Goal: Feedback & Contribution: Contribute content

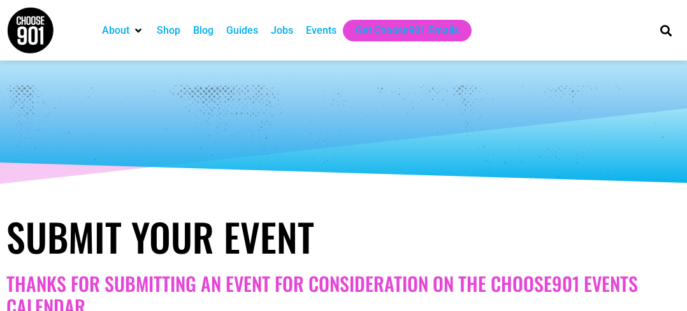
select select
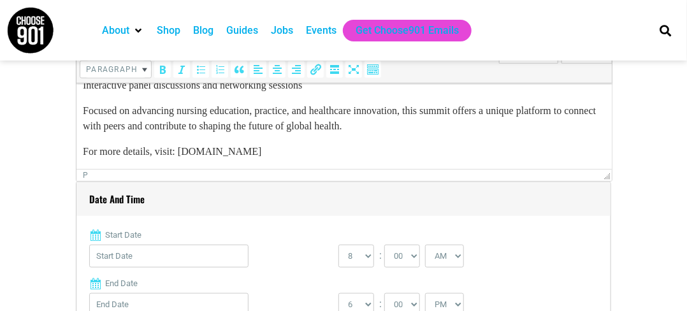
scroll to position [446, 0]
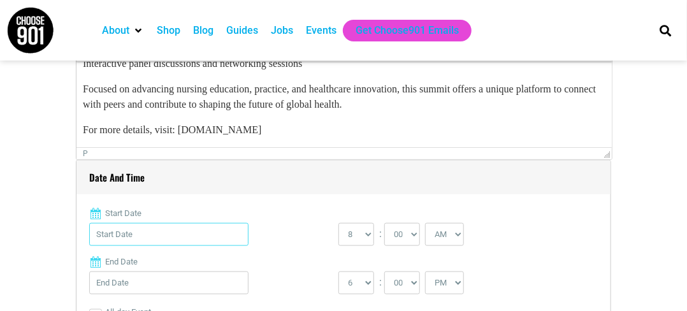
click at [184, 231] on input "Start Date" at bounding box center [168, 234] width 159 height 23
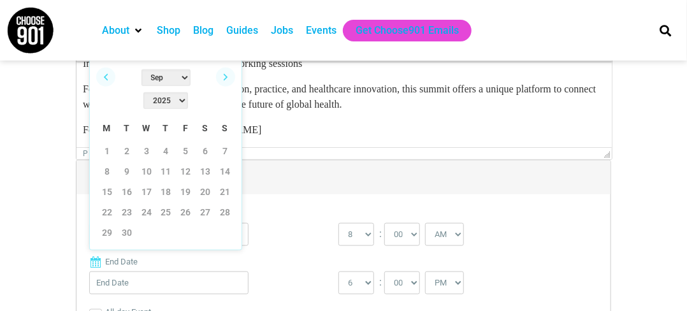
click at [185, 92] on select "2022 2023 2024 2025 2026 2027 2028 2029 2030" at bounding box center [165, 100] width 45 height 17
click at [152, 82] on select "Jan Feb Mar Apr May Jun Jul Aug Sep Oct Nov Dec" at bounding box center [165, 77] width 49 height 17
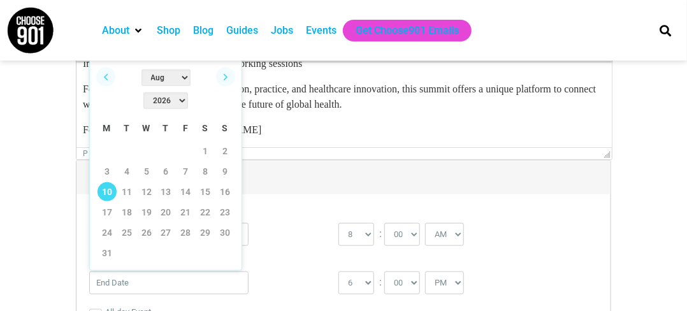
click at [105, 182] on link "10" at bounding box center [107, 191] width 19 height 19
type input "08/10/2026"
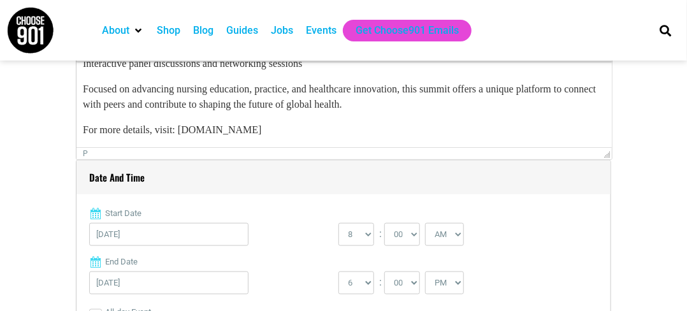
scroll to position [510, 0]
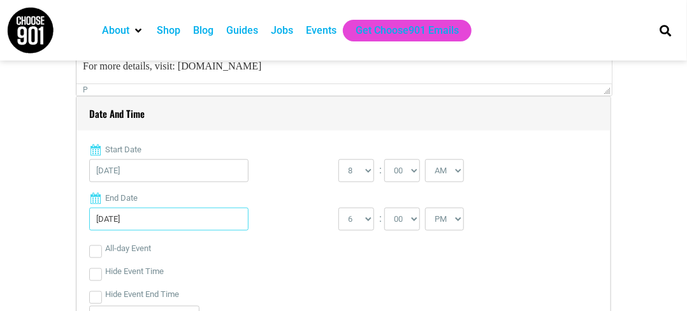
click at [173, 222] on input "08/10/2026" at bounding box center [168, 219] width 159 height 23
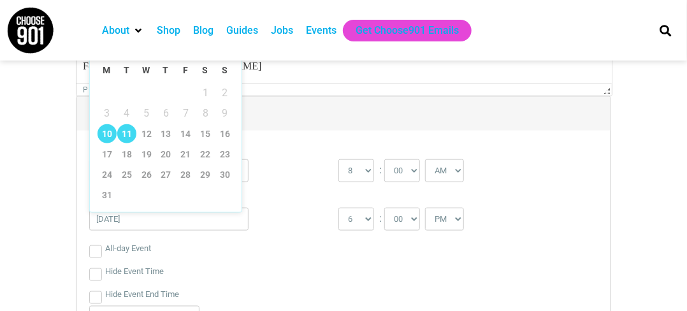
click at [126, 132] on link "11" at bounding box center [126, 133] width 19 height 19
type input "08/11/2026"
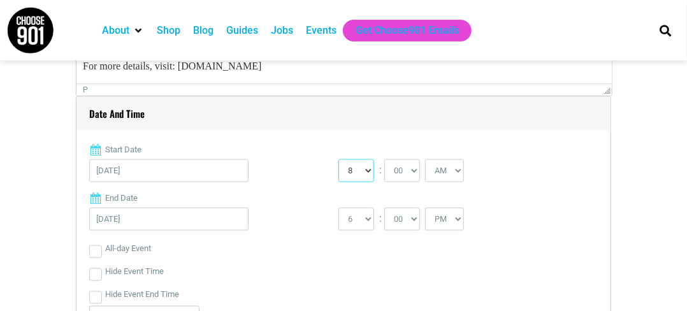
click at [352, 173] on select "0 1 2 3 4 5 6 7 8 9 10 11 12" at bounding box center [356, 170] width 36 height 23
select select "9"
click at [338, 159] on select "0 1 2 3 4 5 6 7 8 9 10 11 12" at bounding box center [356, 170] width 36 height 23
click at [361, 221] on select "1 2 3 4 5 6 7 8 9 10 11 12" at bounding box center [356, 219] width 36 height 23
click at [317, 170] on div "08/10/2026" at bounding box center [213, 173] width 249 height 29
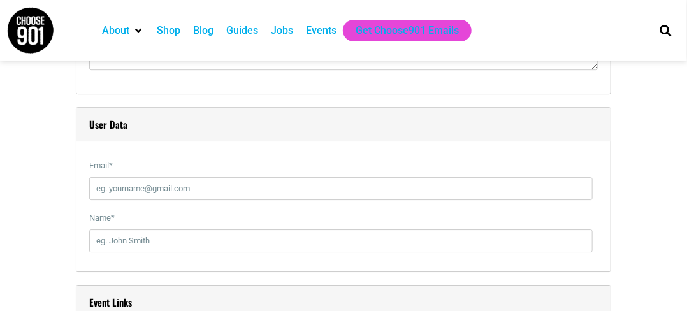
scroll to position [1338, 0]
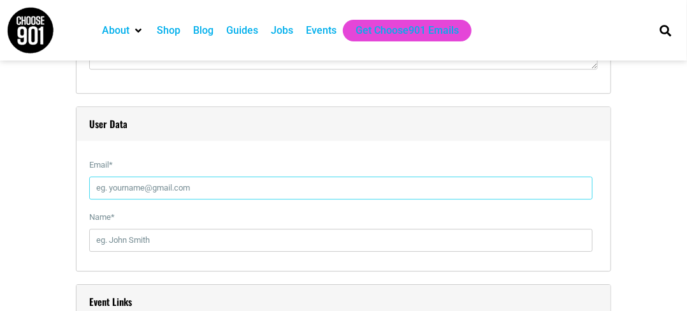
click at [168, 192] on input "Email *" at bounding box center [340, 188] width 503 height 23
type input "nursingeducation@globalmeeting.org"
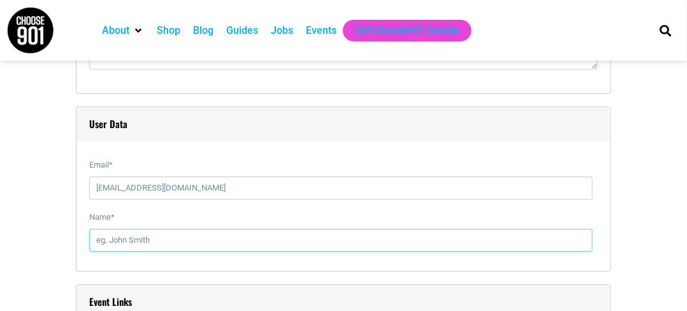
click at [131, 245] on input "Name *" at bounding box center [340, 240] width 503 height 23
type input "Sophia Clin"
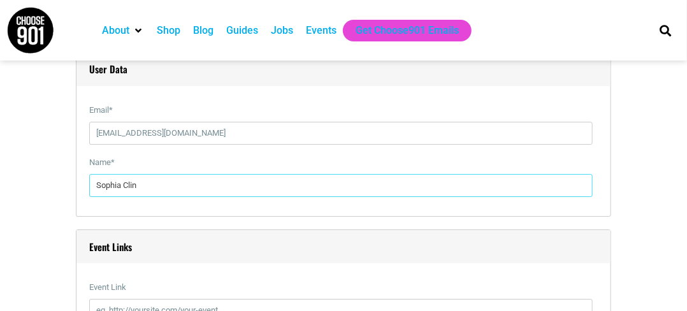
scroll to position [1529, 0]
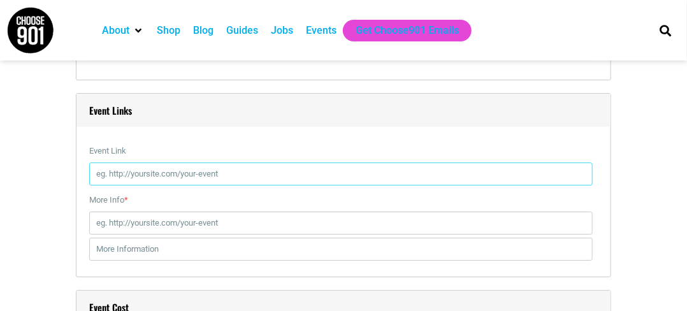
click at [96, 170] on input "Event Link" at bounding box center [340, 174] width 503 height 23
click at [152, 178] on input "Event Link" at bounding box center [340, 174] width 503 height 23
paste input "https://nursingeducationconference.com/"
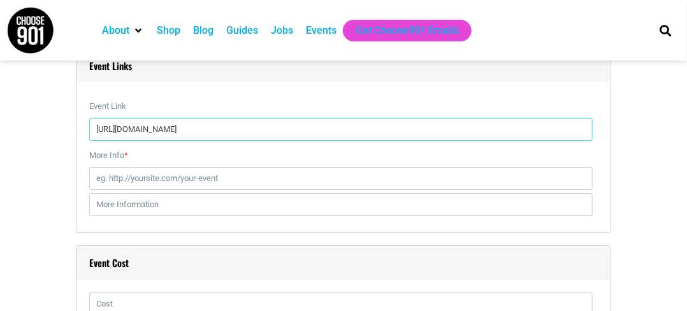
scroll to position [1593, 0]
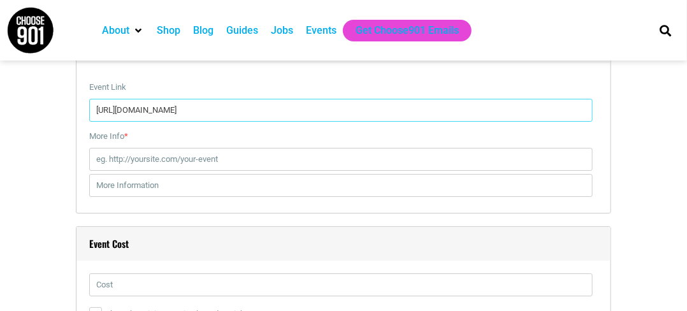
type input "https://nursingeducationconference.com/"
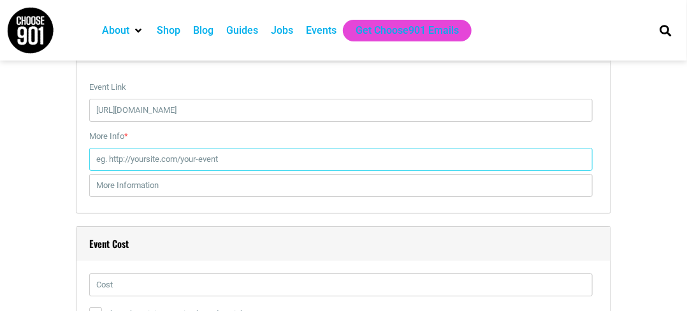
click at [143, 166] on input "More Info *" at bounding box center [340, 159] width 503 height 23
click at [173, 156] on input "More Info *" at bounding box center [340, 159] width 503 height 23
paste input "https://www.intelliglobalconferences.com/"
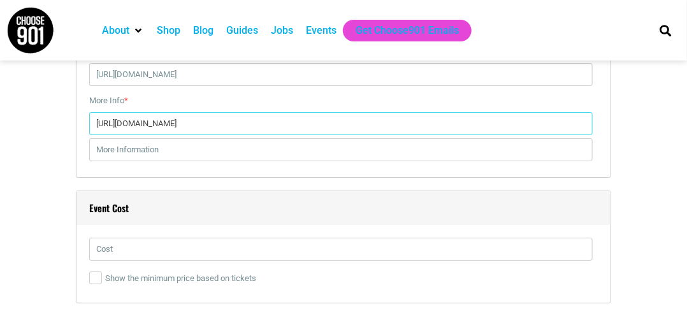
scroll to position [1657, 0]
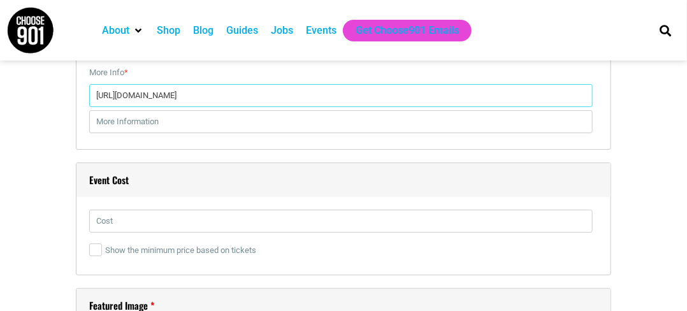
type input "https://www.intelliglobalconferences.com/"
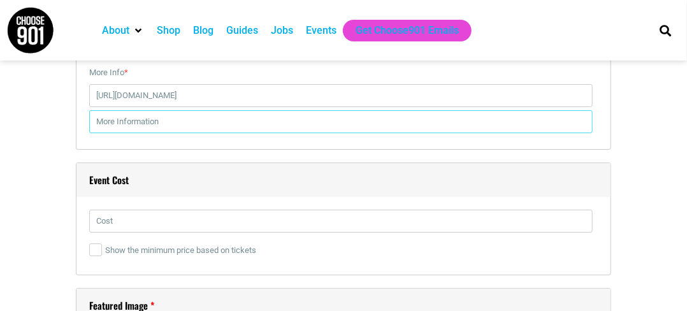
click at [117, 118] on input "text" at bounding box center [340, 121] width 503 height 23
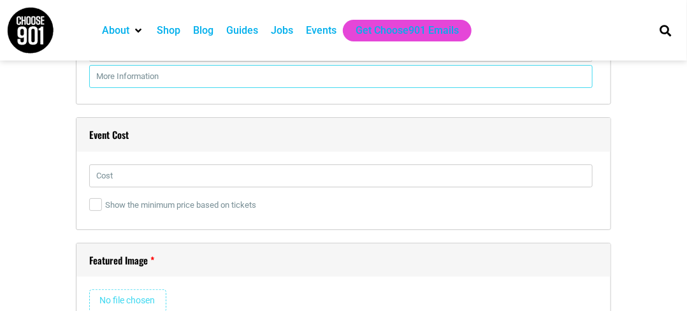
scroll to position [1721, 0]
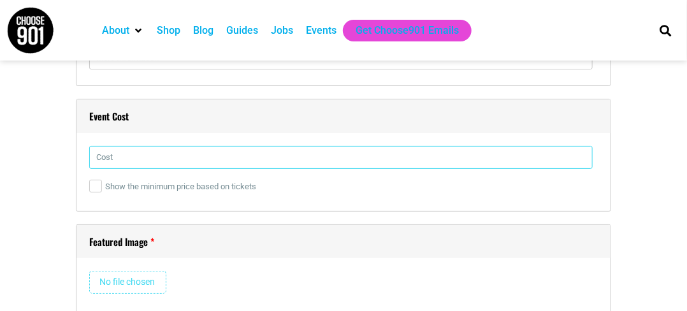
click at [110, 163] on input "text" at bounding box center [340, 157] width 503 height 23
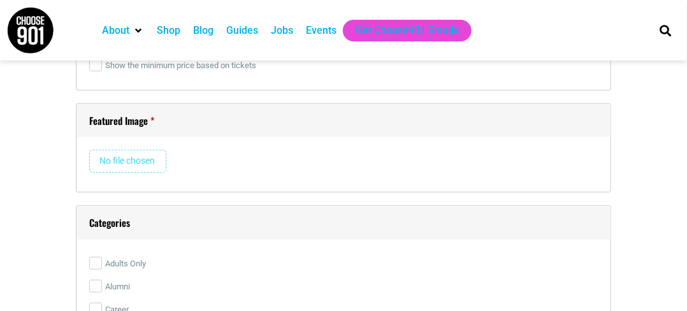
scroll to position [1848, 0]
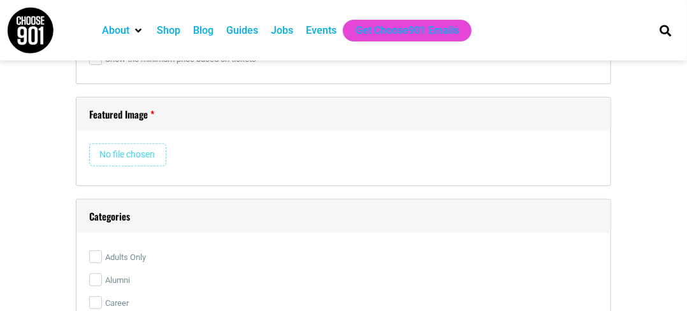
type input "799$"
click at [125, 155] on input "file" at bounding box center [127, 154] width 77 height 23
type input "C:\fakepath\WhatsApp Image 2025-09-09 at 11.45.07.jpeg"
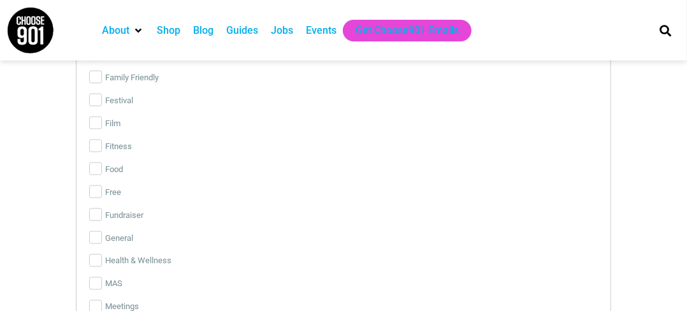
scroll to position [2386, 0]
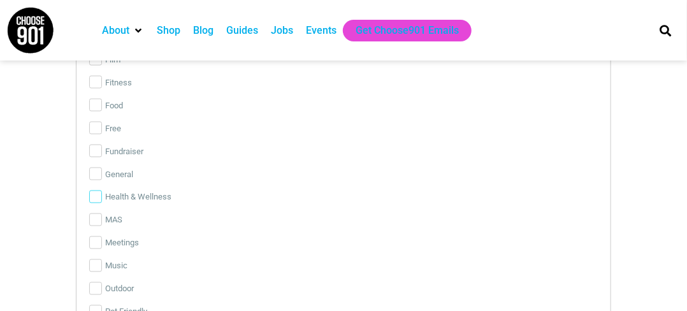
click at [98, 194] on input "Health & Wellness" at bounding box center [95, 197] width 13 height 13
checkbox input "true"
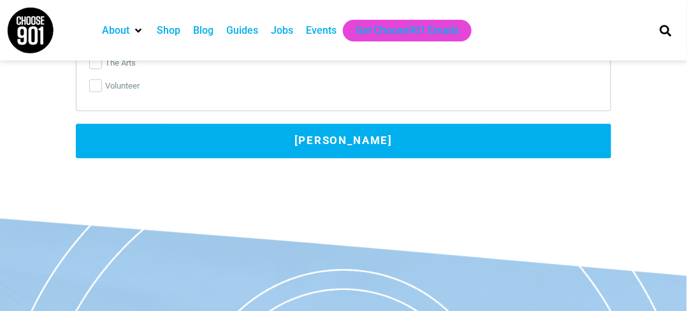
scroll to position [2768, 0]
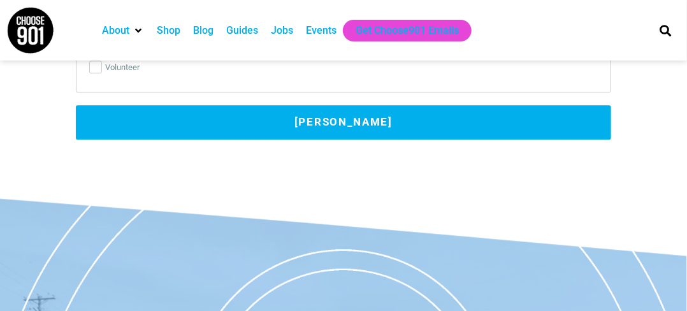
click at [257, 118] on button "Submit Event" at bounding box center [343, 122] width 535 height 34
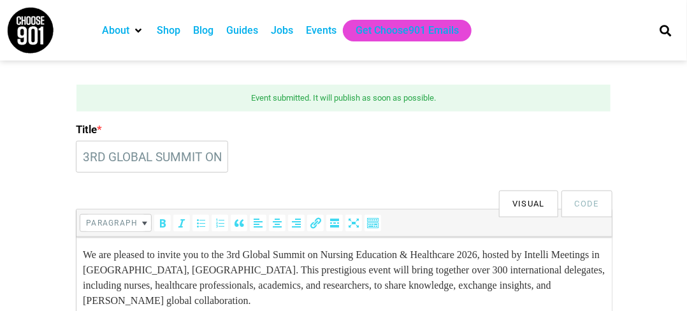
scroll to position [232, 0]
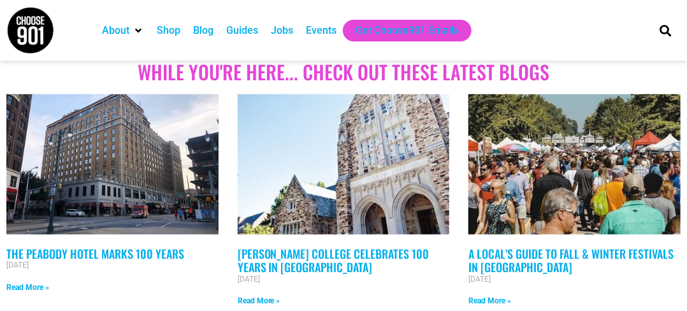
scroll to position [377, 0]
